Goal: Obtain resource: Download file/media

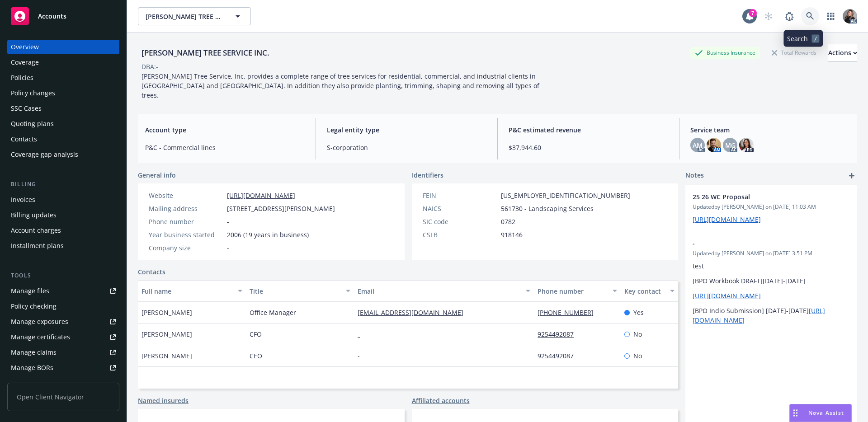
click at [806, 14] on icon at bounding box center [810, 16] width 8 height 8
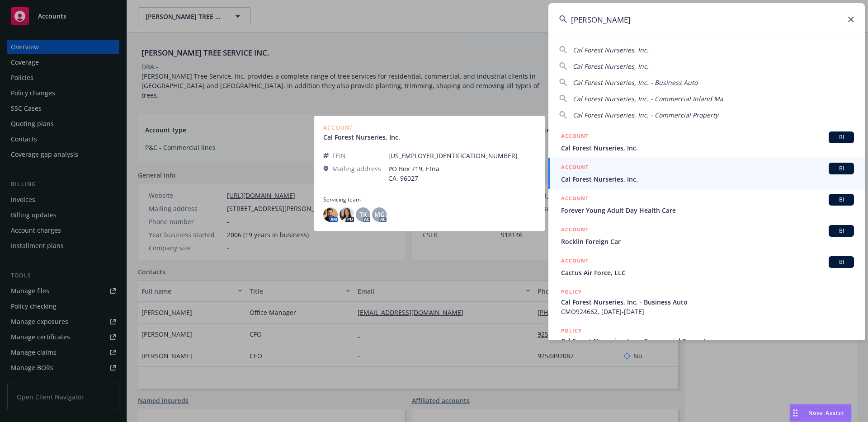
type input "[PERSON_NAME]"
click at [597, 175] on span "Cal Forest Nurseries, Inc." at bounding box center [707, 179] width 293 height 9
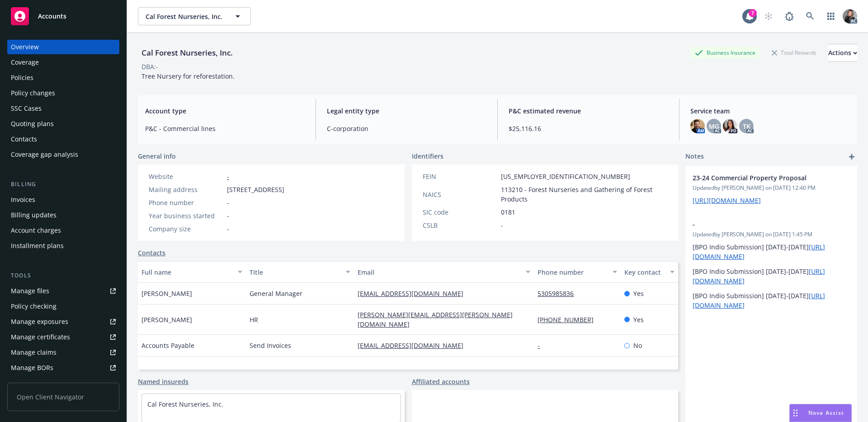
click at [15, 140] on div "Contacts" at bounding box center [24, 139] width 26 height 14
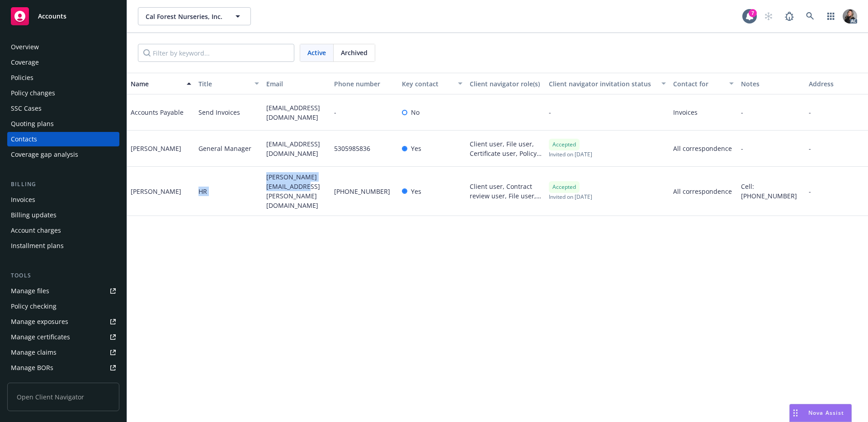
drag, startPoint x: 267, startPoint y: 184, endPoint x: 257, endPoint y: 179, distance: 10.9
click at [257, 179] on div "[PERSON_NAME] HR [PERSON_NAME][EMAIL_ADDRESS][PERSON_NAME][DOMAIN_NAME] [PHONE_…" at bounding box center [534, 191] width 814 height 49
click at [295, 189] on span "[PERSON_NAME][EMAIL_ADDRESS][PERSON_NAME][DOMAIN_NAME]" at bounding box center [296, 191] width 61 height 38
drag, startPoint x: 290, startPoint y: 196, endPoint x: 265, endPoint y: 180, distance: 29.5
click at [265, 180] on div "[PERSON_NAME][EMAIL_ADDRESS][PERSON_NAME][DOMAIN_NAME]" at bounding box center [297, 191] width 68 height 49
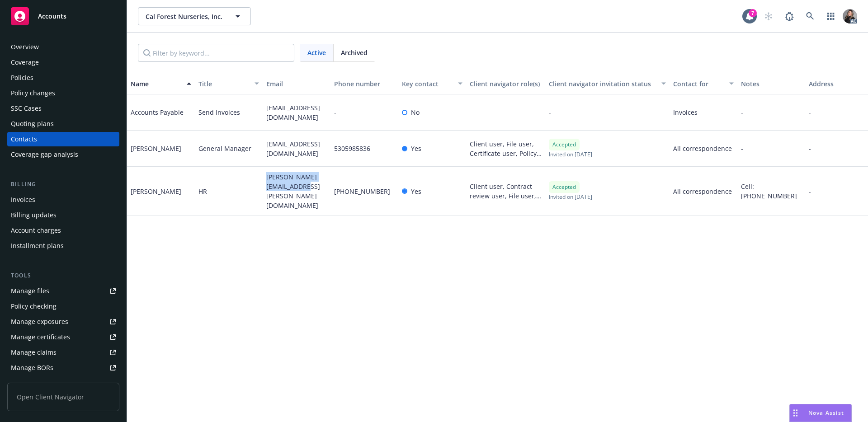
copy span "[PERSON_NAME][EMAIL_ADDRESS][PERSON_NAME][DOMAIN_NAME]"
click at [27, 353] on div "Manage claims" at bounding box center [34, 352] width 46 height 14
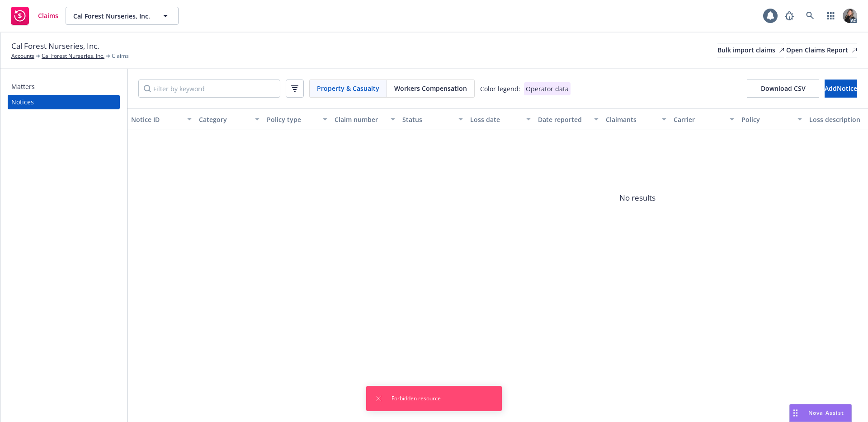
click at [423, 87] on span "Workers Compensation" at bounding box center [430, 88] width 73 height 9
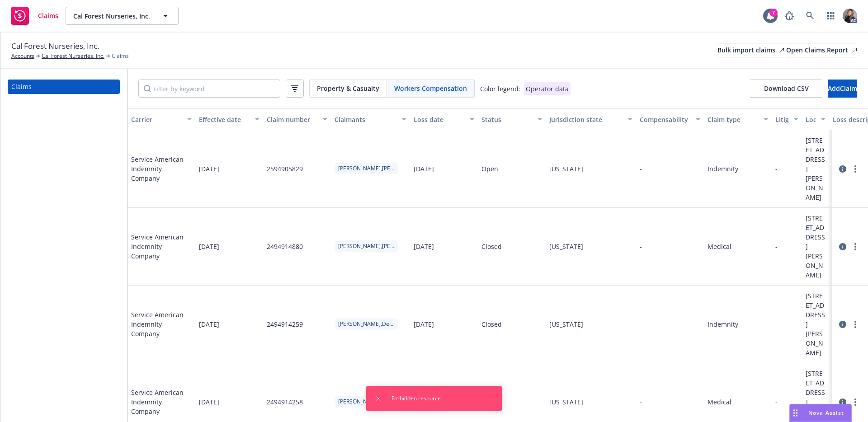
click at [493, 122] on div "Status" at bounding box center [507, 119] width 51 height 9
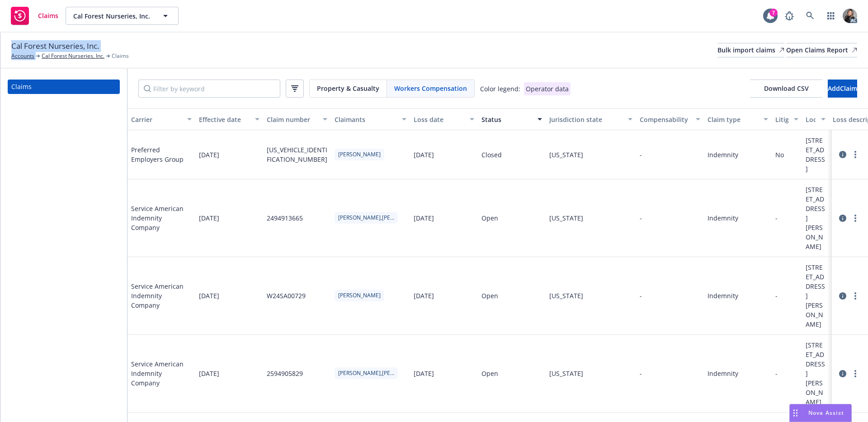
drag, startPoint x: 106, startPoint y: 47, endPoint x: 3, endPoint y: 49, distance: 103.6
click at [3, 49] on div "Cal Forest Nurseries, Inc. Accounts Cal Forest Nurseries, Inc. Claims Bulk impo…" at bounding box center [434, 51] width 868 height 36
click at [52, 44] on span "Cal Forest Nurseries, Inc." at bounding box center [55, 46] width 88 height 12
drag, startPoint x: 106, startPoint y: 42, endPoint x: 6, endPoint y: 48, distance: 100.1
click at [6, 48] on div "Cal Forest Nurseries, Inc. Accounts Cal Forest Nurseries, Inc. Claims Bulk impo…" at bounding box center [434, 51] width 868 height 36
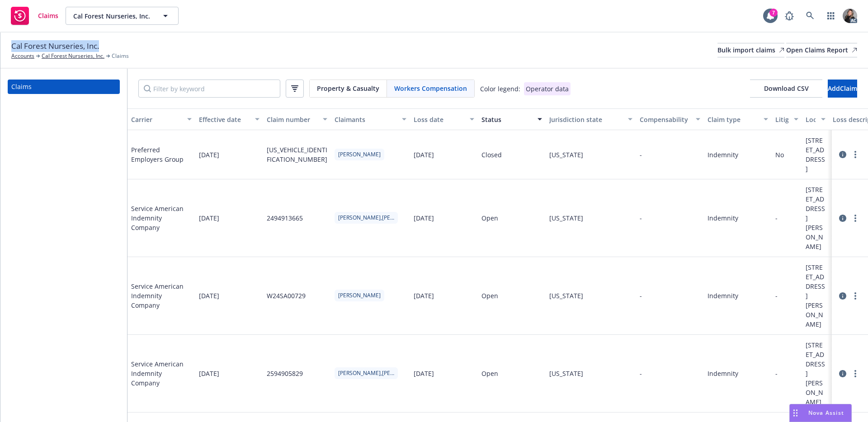
copy span "Cal Forest Nurseries, Inc."
click at [756, 97] on button "Download CSV" at bounding box center [786, 89] width 72 height 18
click at [530, 33] on div "Cal Forest Nurseries, Inc. Accounts Cal Forest Nurseries, Inc. Claims Bulk impo…" at bounding box center [434, 51] width 868 height 36
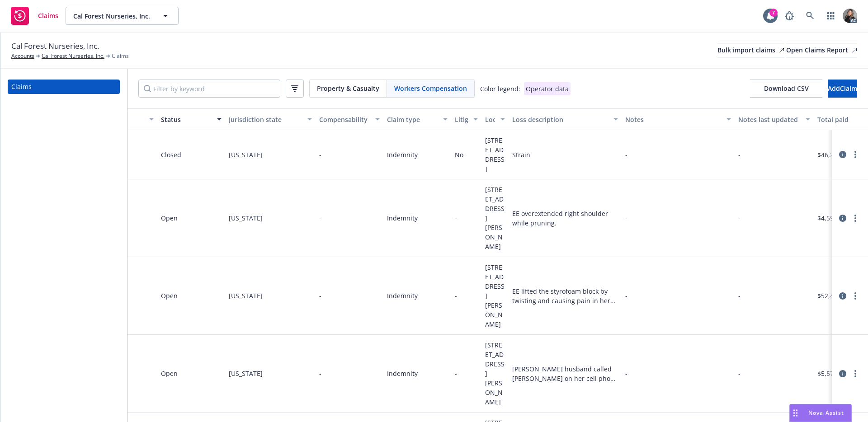
scroll to position [0, 581]
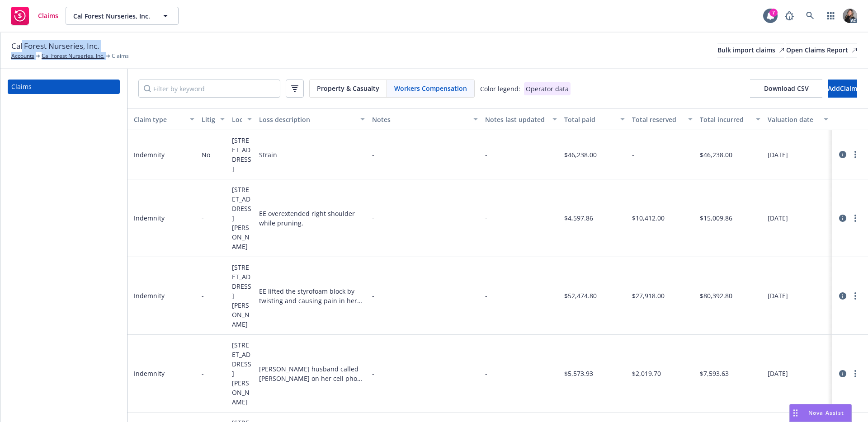
drag, startPoint x: 101, startPoint y: 47, endPoint x: 14, endPoint y: 42, distance: 87.0
click at [15, 43] on div "Cal Forest Nurseries, Inc. Accounts Cal Forest Nurseries, Inc. Claims" at bounding box center [70, 50] width 118 height 20
click at [14, 42] on span "Cal Forest Nurseries, Inc." at bounding box center [55, 46] width 88 height 12
drag, startPoint x: 10, startPoint y: 44, endPoint x: 108, endPoint y: 41, distance: 97.3
click at [108, 41] on div "Cal Forest Nurseries, Inc. Accounts Cal Forest Nurseries, Inc. Claims Bulk impo…" at bounding box center [434, 51] width 868 height 36
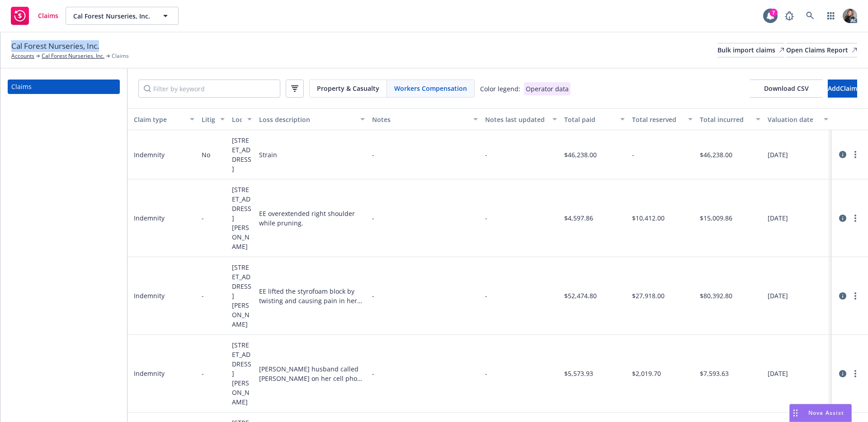
copy span "Cal Forest Nurseries, Inc."
